Goal: Task Accomplishment & Management: Manage account settings

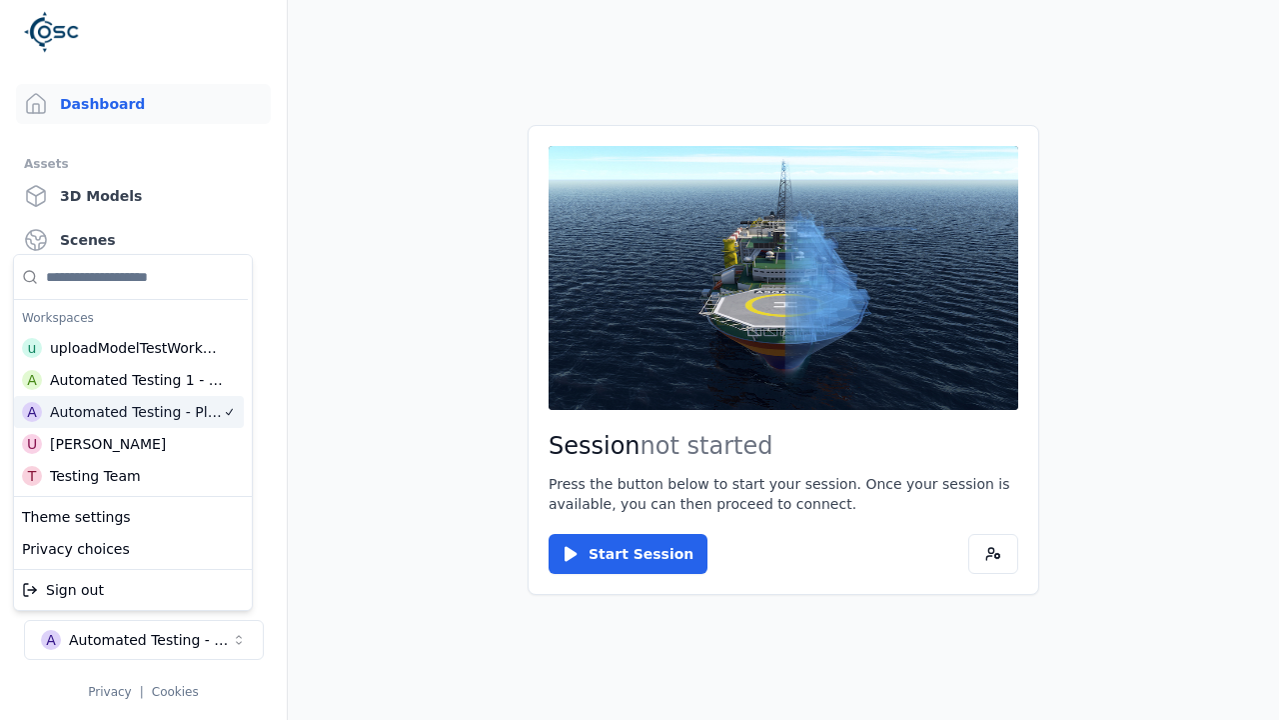
click at [456, 284] on html "Support Dashboard Assets 3D Models Scenes Datasets Recordings Support Documenta…" at bounding box center [639, 360] width 1279 height 720
click at [144, 650] on div "Automated Testing - Playwright" at bounding box center [150, 640] width 162 height 20
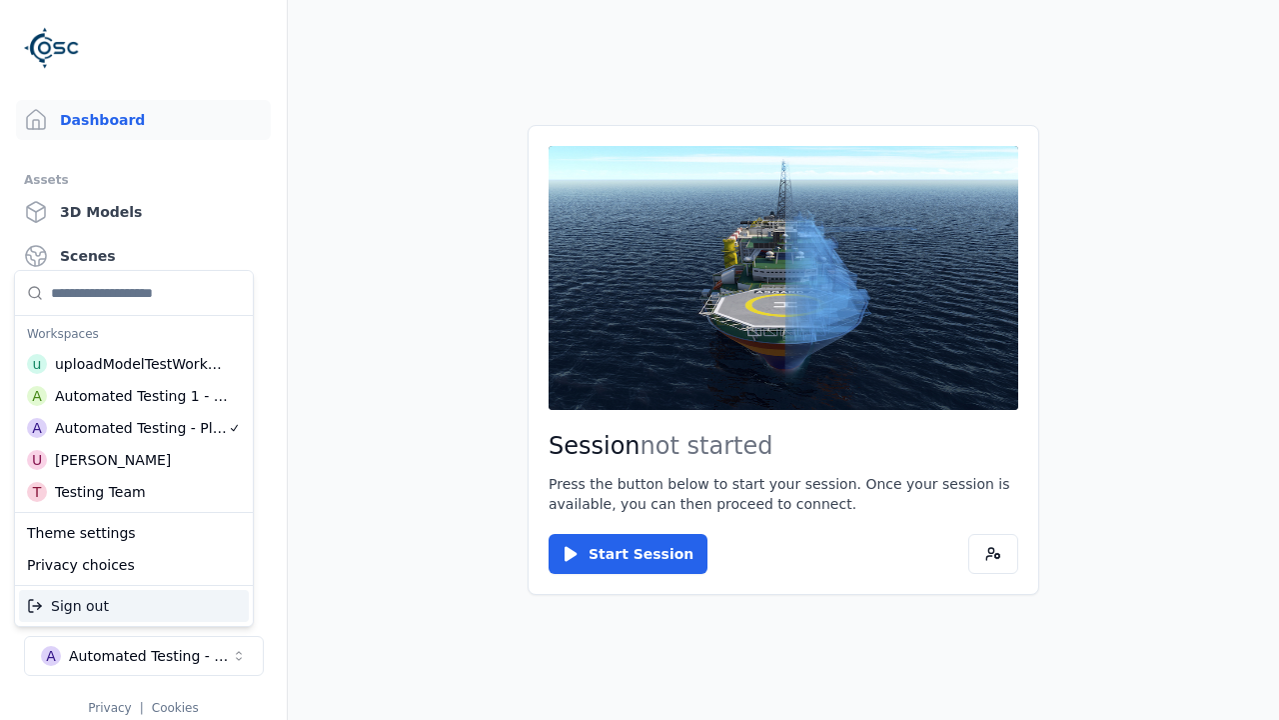
click at [458, 282] on html "Support Dashboard Assets 3D Models Scenes Datasets Recordings Support Documenta…" at bounding box center [639, 360] width 1279 height 720
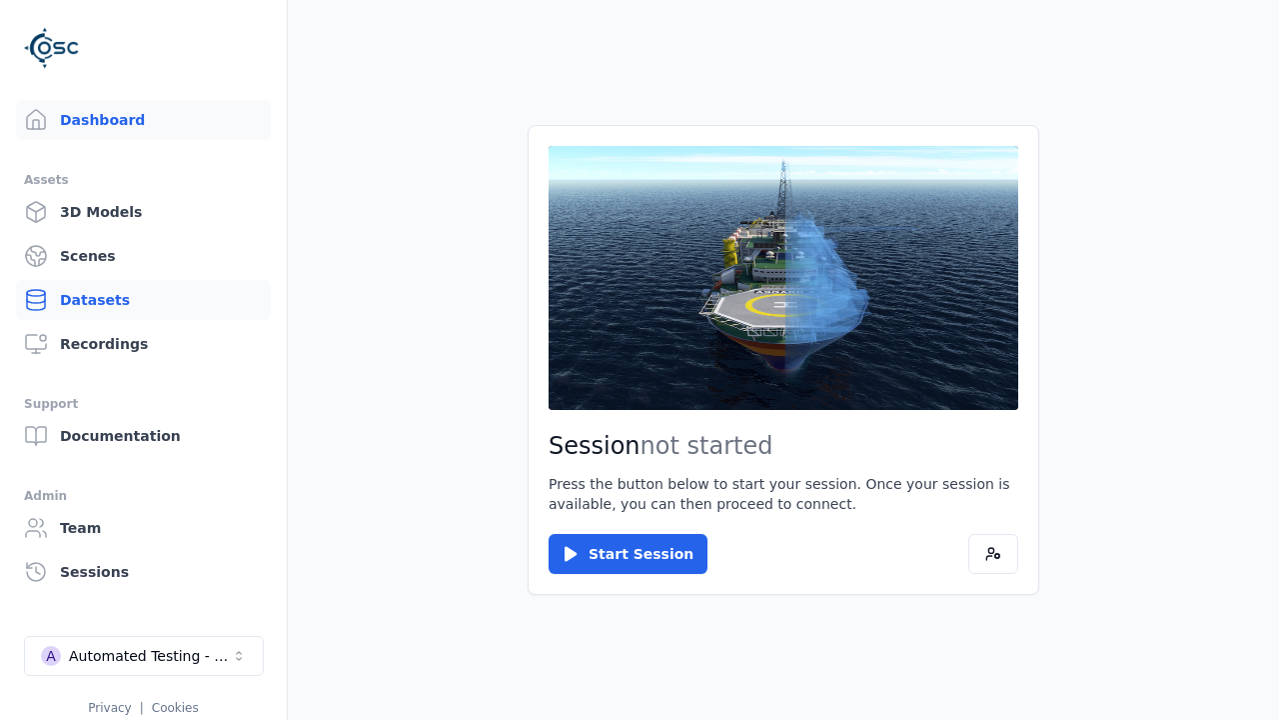
click at [135, 300] on link "Datasets" at bounding box center [143, 300] width 255 height 40
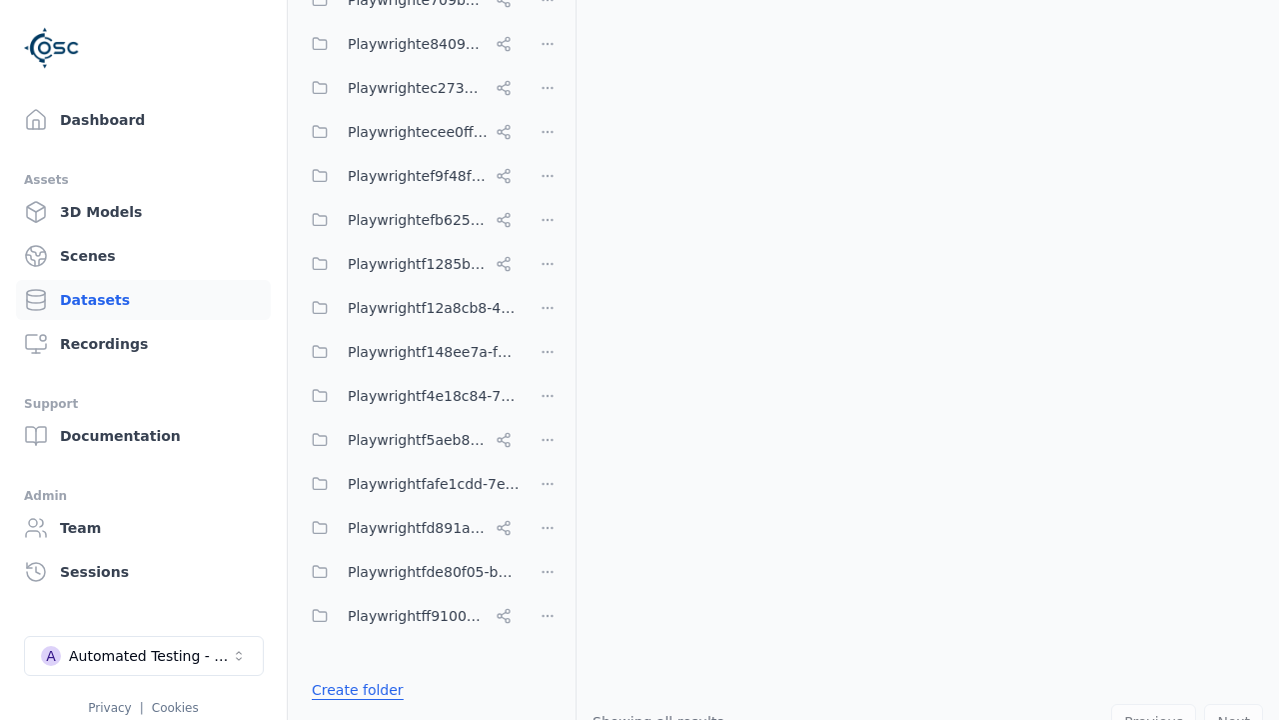
click at [353, 689] on link "Create folder" at bounding box center [358, 690] width 92 height 20
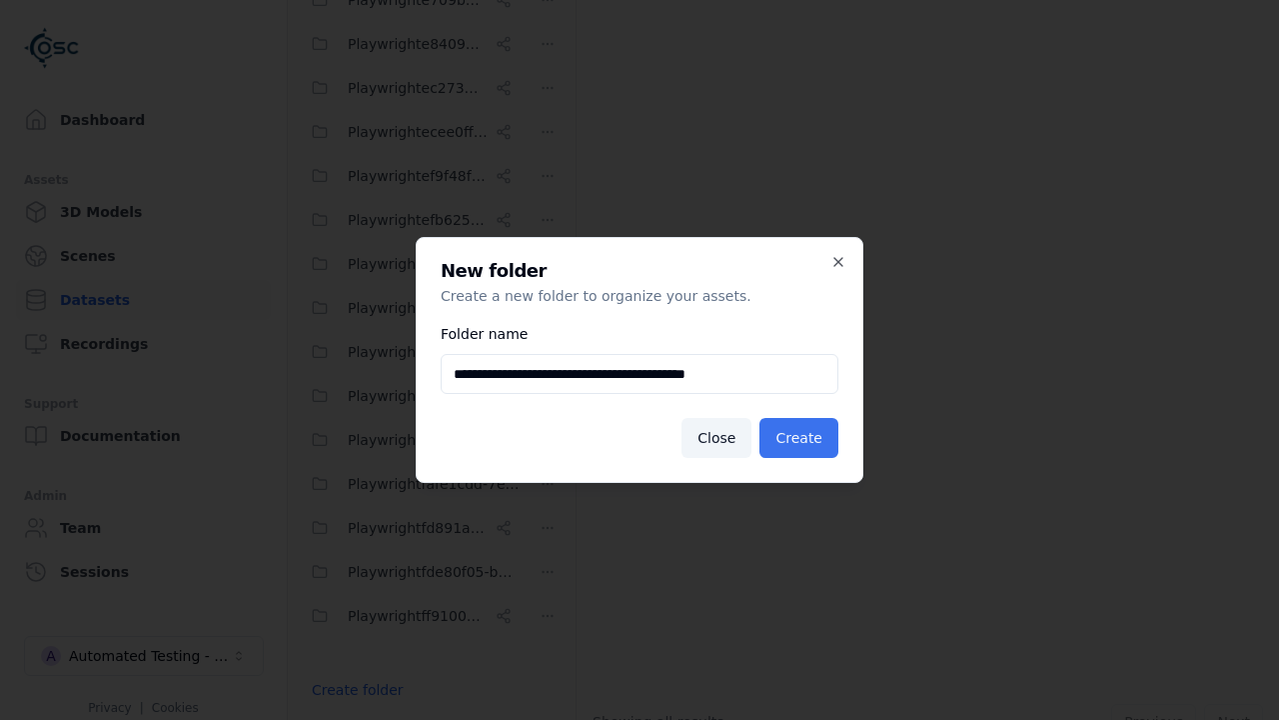
type input "**********"
click at [801, 438] on button "Create" at bounding box center [799, 438] width 79 height 40
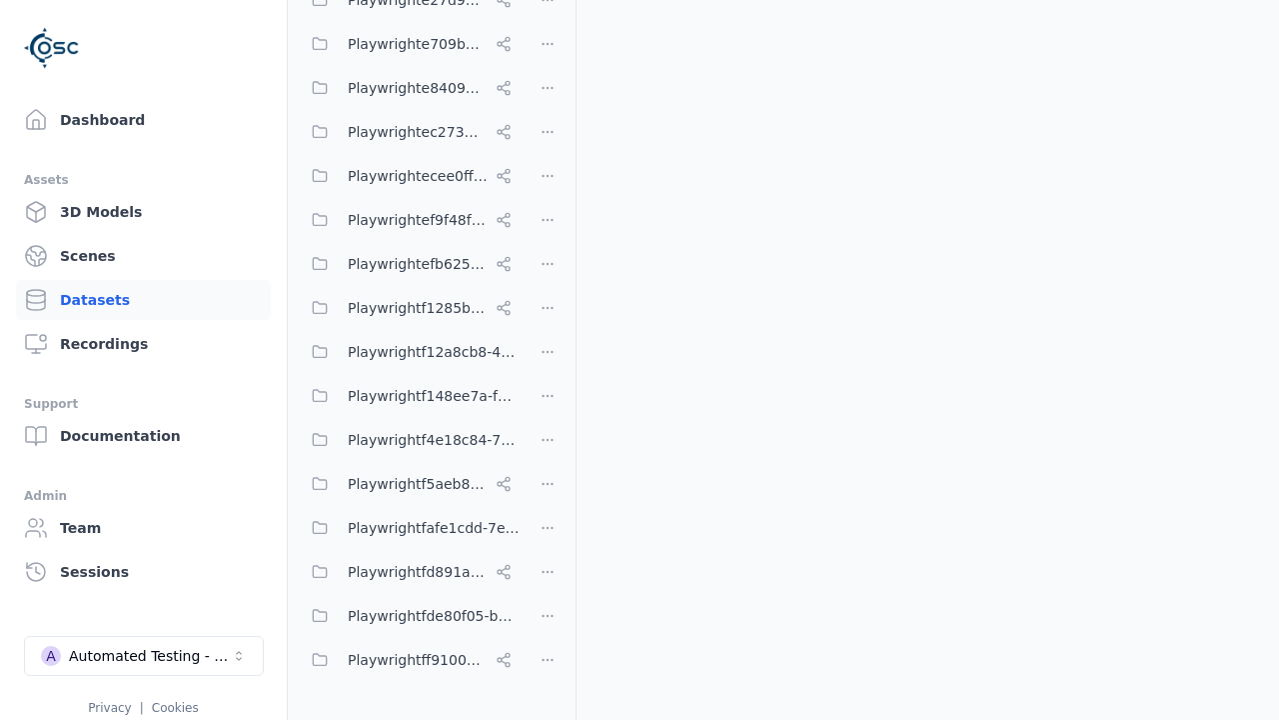
click at [335, 708] on button "Done editing" at bounding box center [357, 726] width 114 height 36
click at [548, 359] on html "Support Dashboard Assets 3D Models Scenes Datasets Recordings Support Documenta…" at bounding box center [639, 360] width 1279 height 720
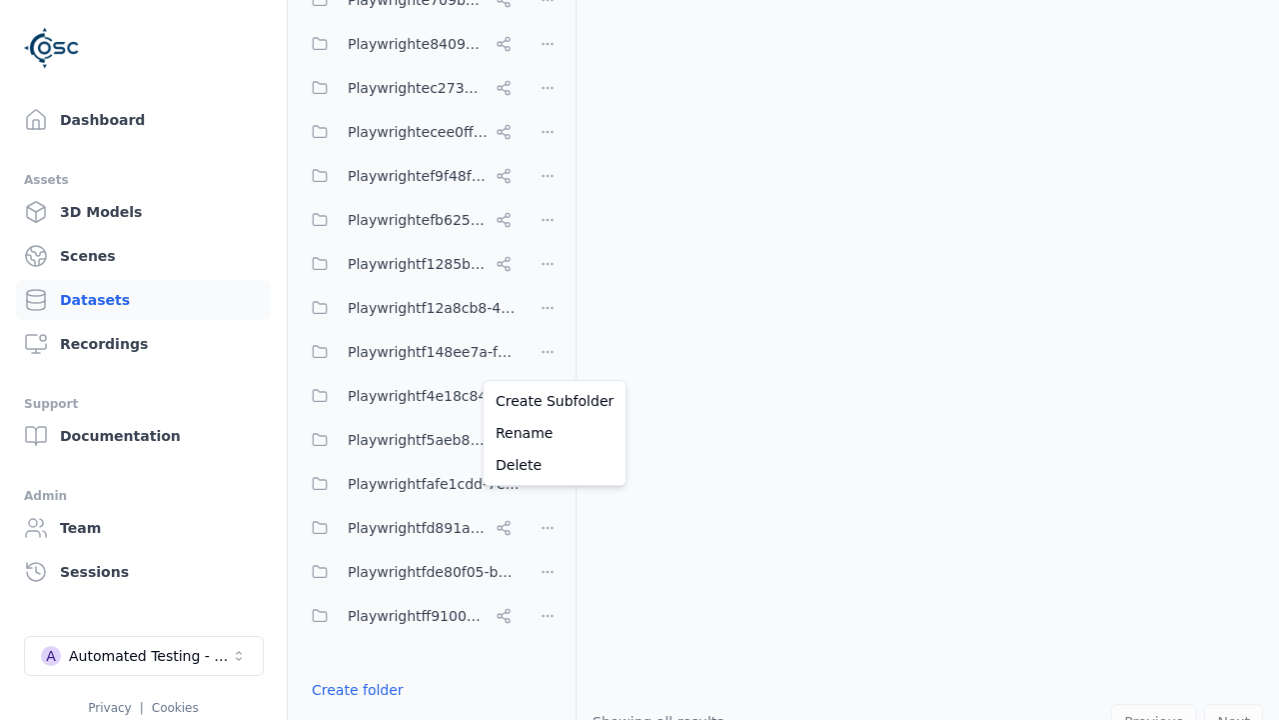
scroll to position [2236, 0]
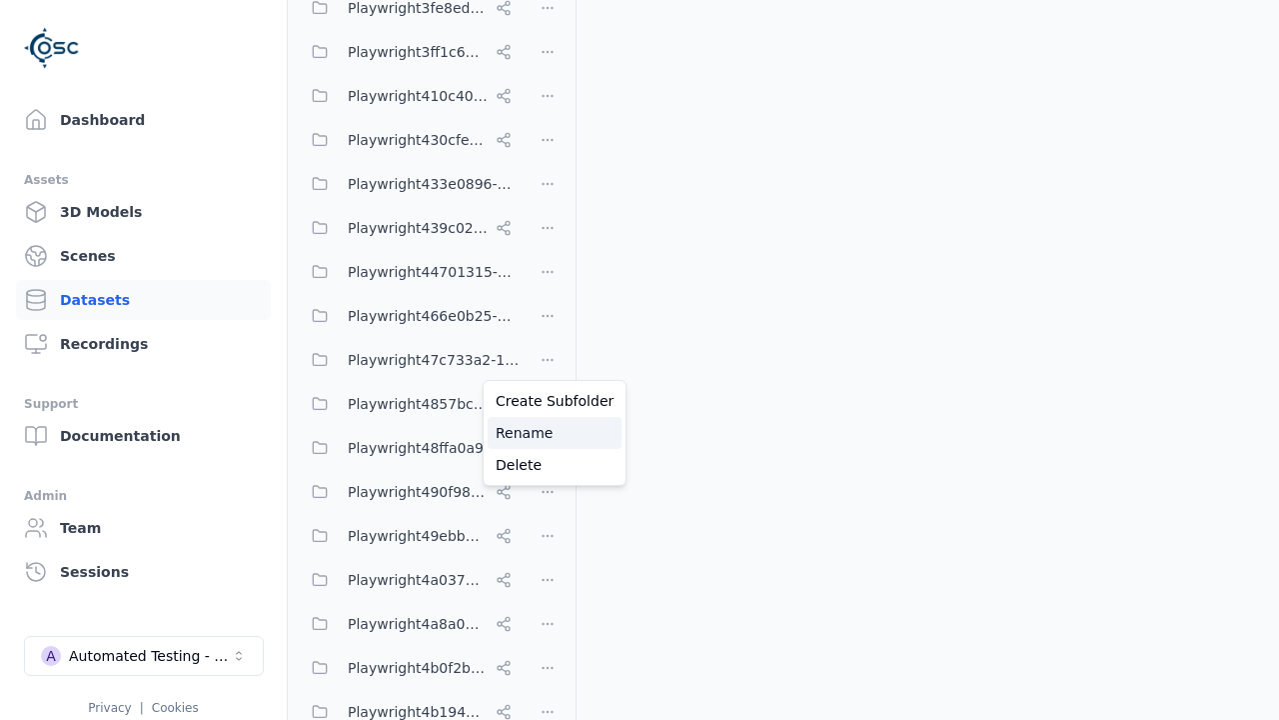
click at [547, 432] on div "Rename" at bounding box center [555, 433] width 134 height 32
